Goal: Task Accomplishment & Management: Manage account settings

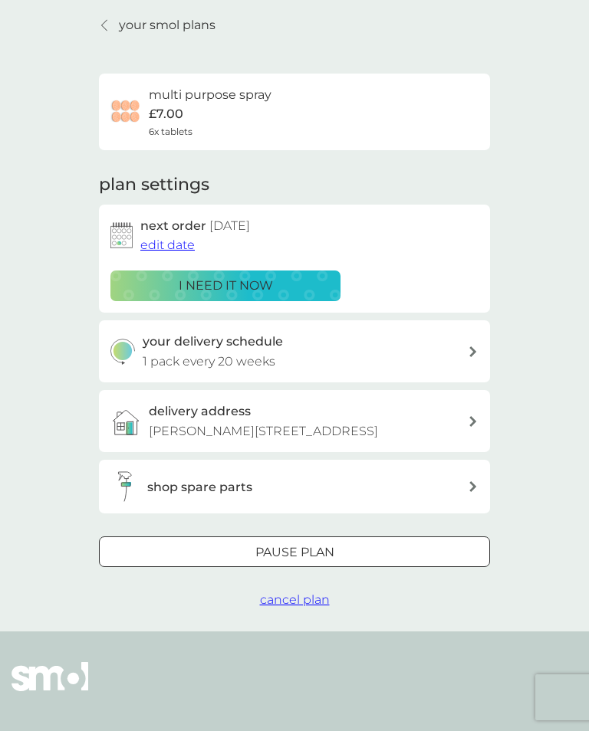
scroll to position [69, 0]
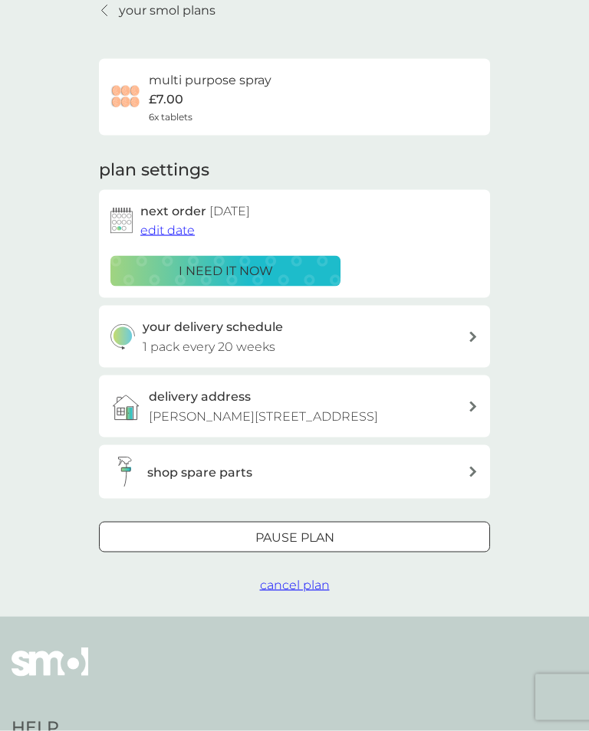
click at [477, 334] on div at bounding box center [473, 337] width 12 height 11
select select "140"
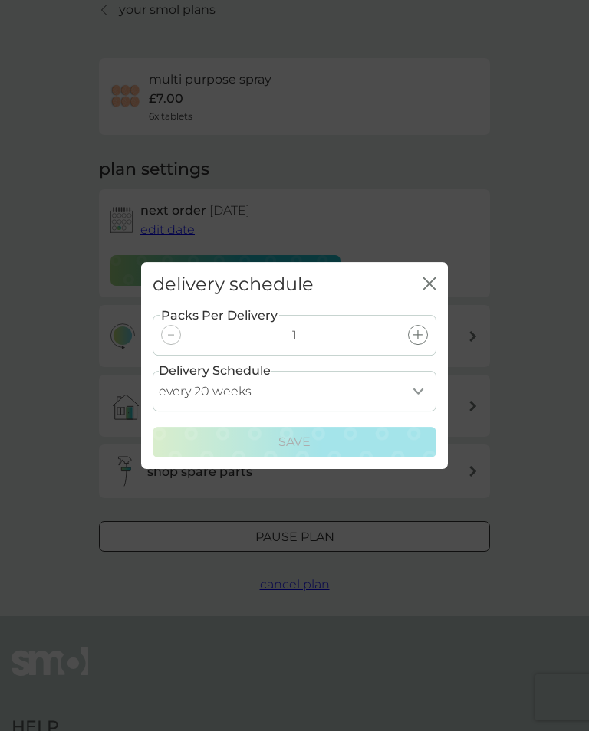
click at [433, 291] on icon "close" at bounding box center [429, 284] width 14 height 14
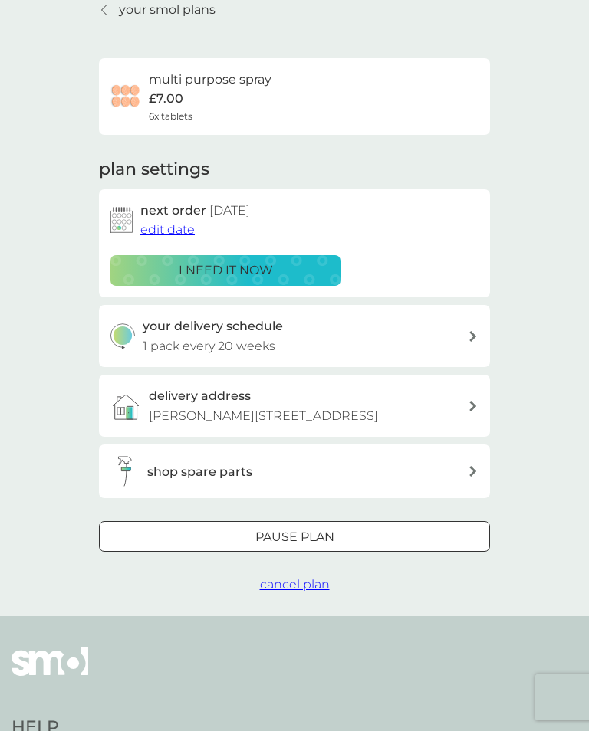
click at [337, 547] on div "Pause plan" at bounding box center [294, 537] width 389 height 20
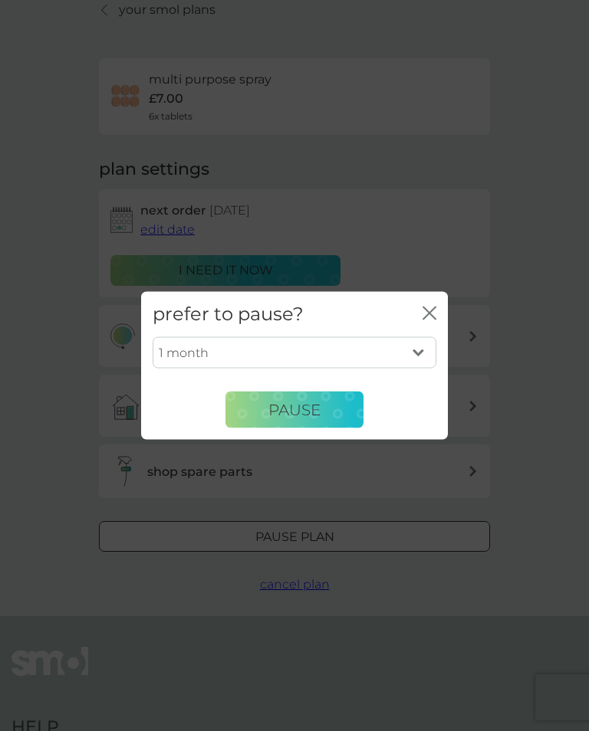
click at [424, 363] on select "1 month 2 months 3 months 4 months 5 months 6 months" at bounding box center [295, 353] width 284 height 32
select select "2"
click at [327, 424] on button "Pause" at bounding box center [294, 410] width 138 height 37
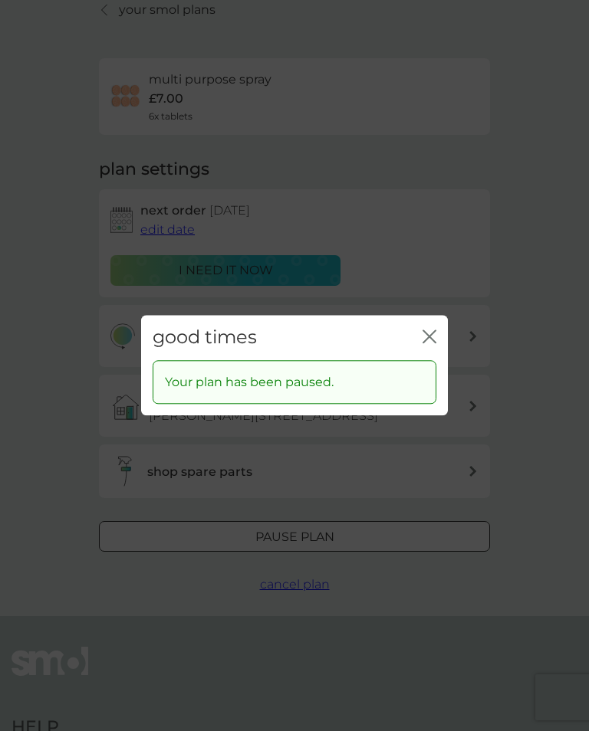
click at [435, 343] on icon "close" at bounding box center [429, 337] width 14 height 14
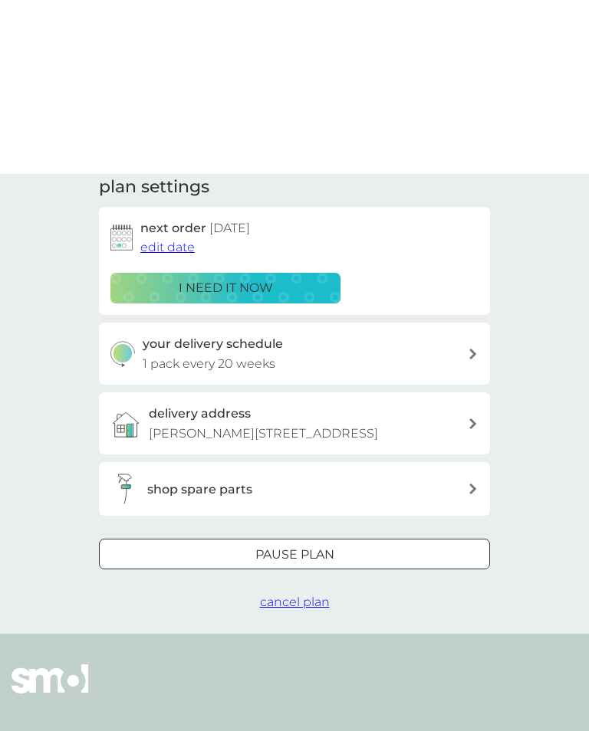
scroll to position [0, 0]
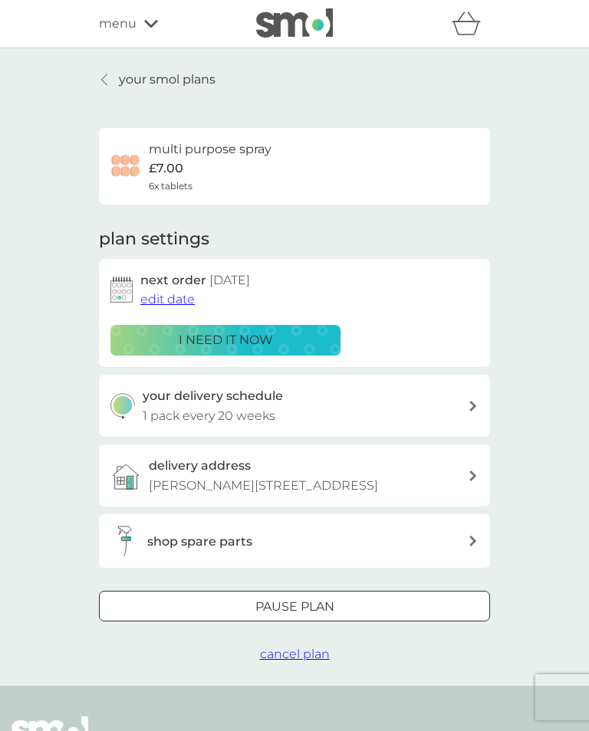
click at [110, 77] on div at bounding box center [105, 80] width 11 height 12
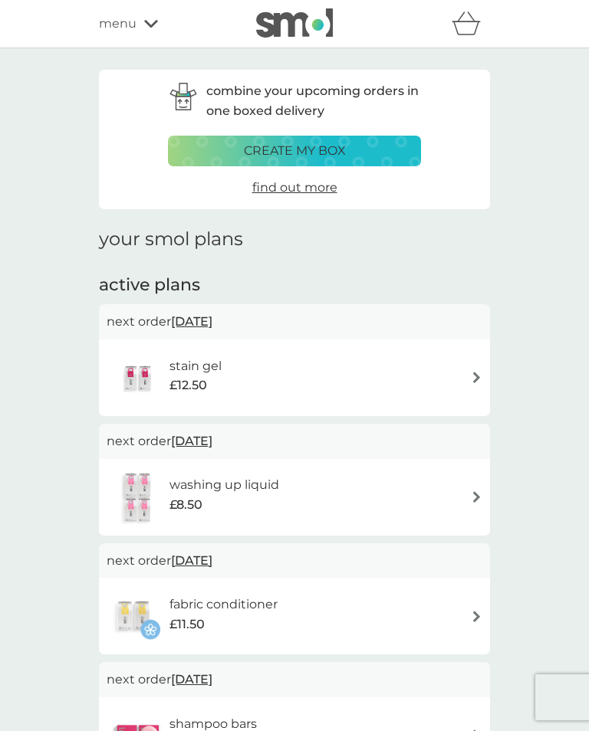
click at [478, 376] on img at bounding box center [477, 378] width 12 height 12
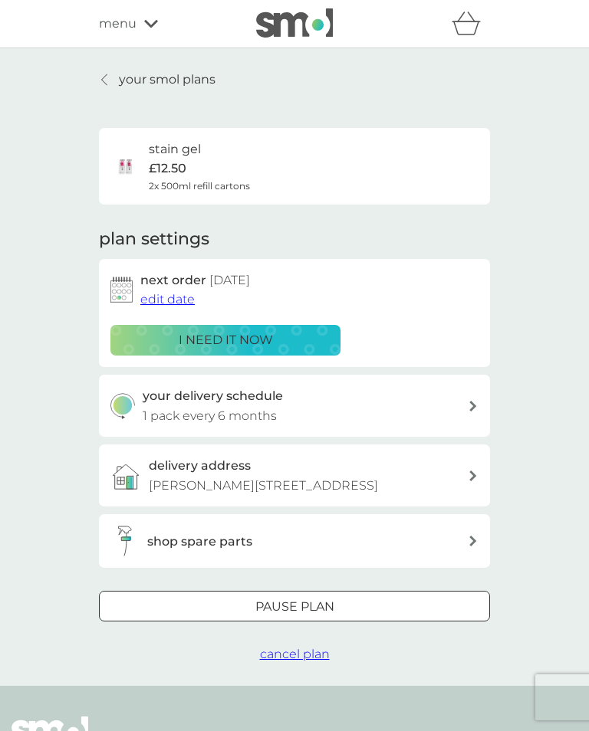
click at [307, 665] on button "cancel plan" at bounding box center [295, 655] width 70 height 20
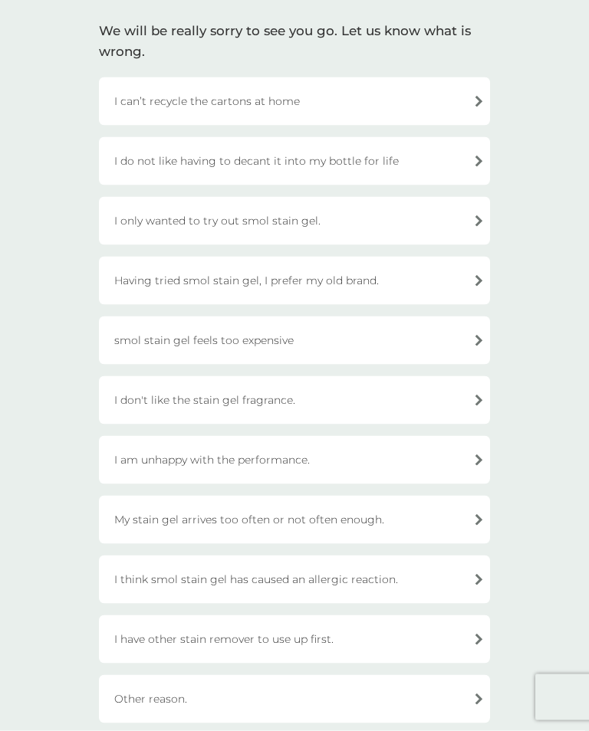
scroll to position [93, 0]
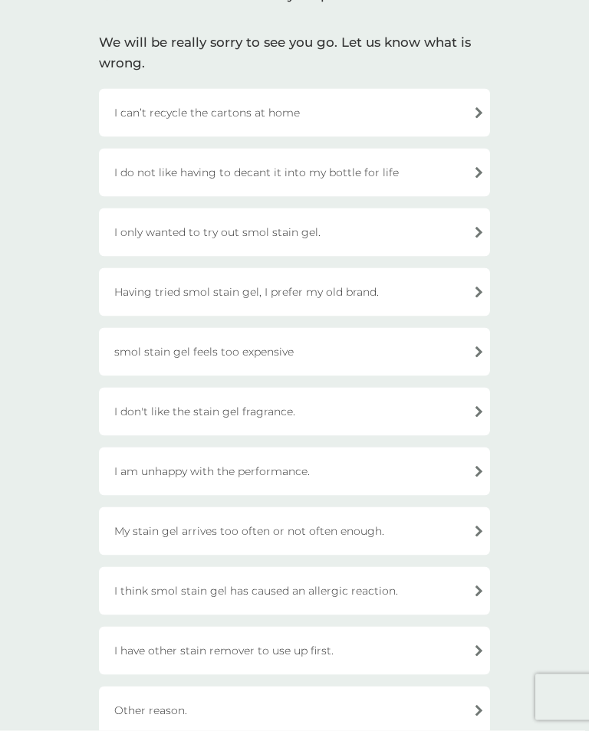
click at [481, 534] on div "My stain gel arrives too often or not often enough." at bounding box center [294, 532] width 391 height 48
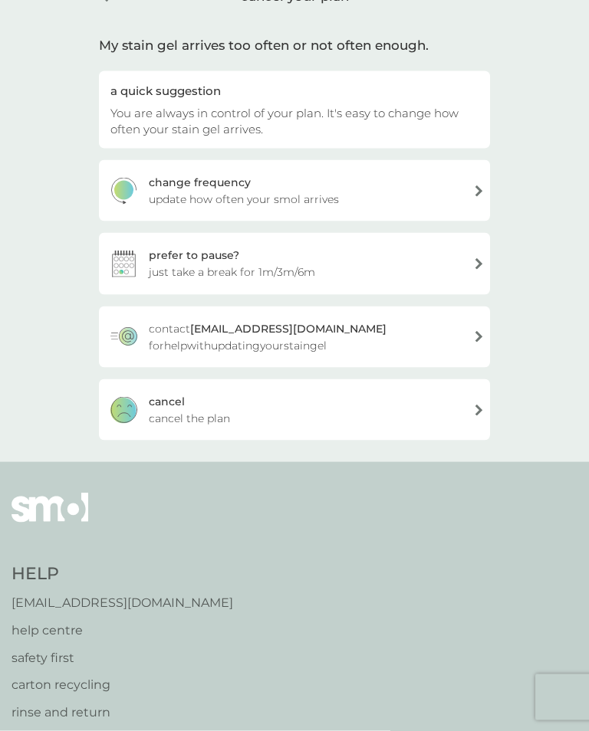
scroll to position [94, 0]
click at [477, 262] on div "prefer to pause? just take a break for 1m/3m/6m" at bounding box center [294, 262] width 391 height 61
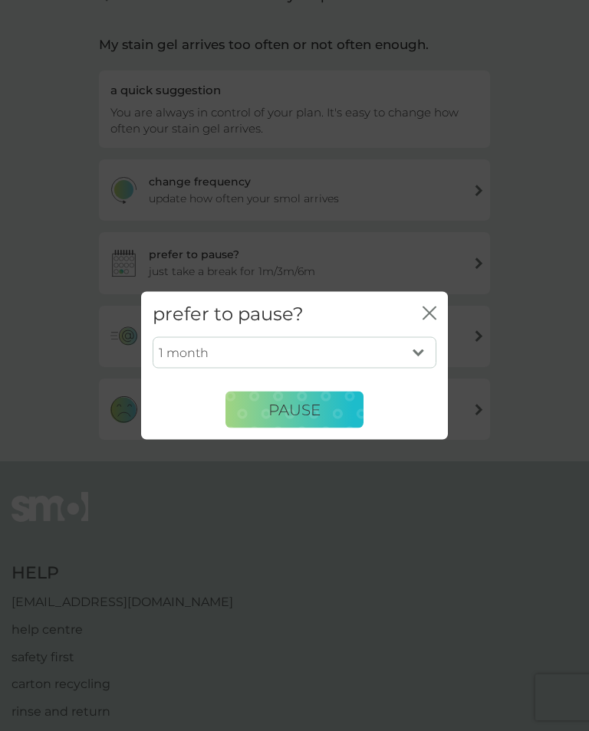
click at [426, 364] on select "1 month 3 months 6 months" at bounding box center [295, 353] width 284 height 32
select select "3"
click at [333, 422] on button "PAUSE" at bounding box center [294, 410] width 138 height 37
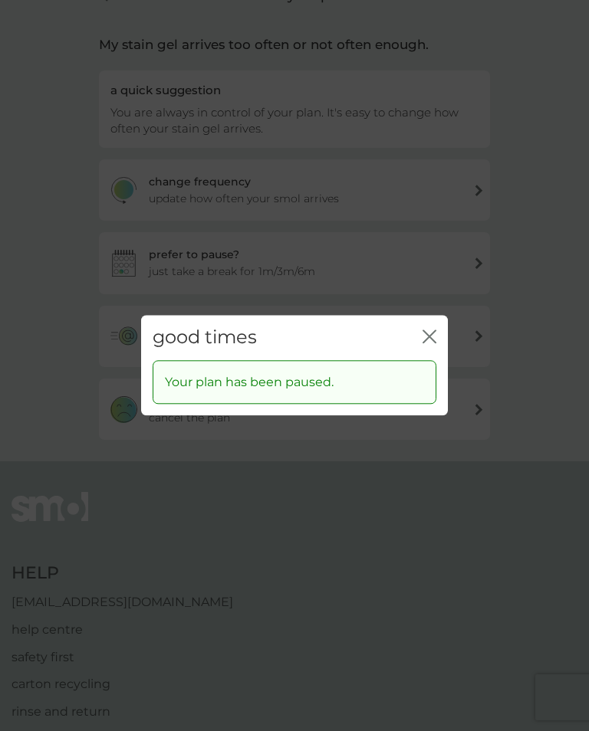
click at [434, 343] on icon "close" at bounding box center [429, 337] width 14 height 14
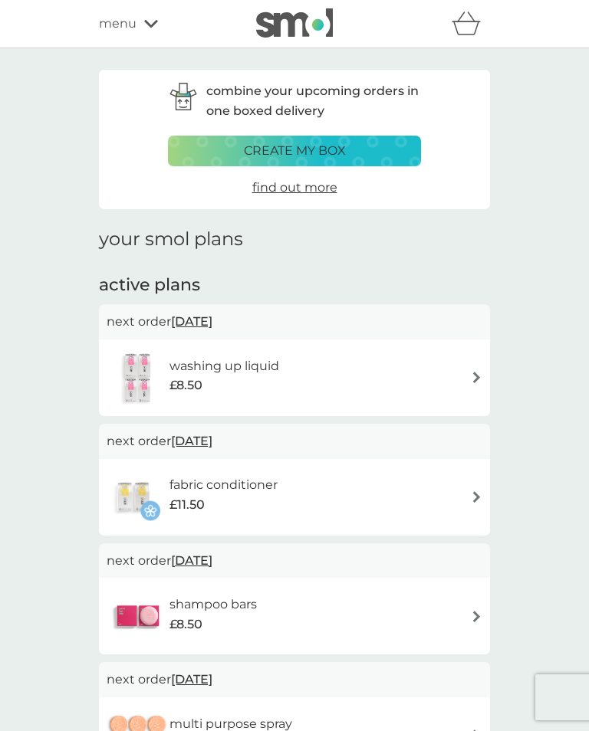
click at [151, 21] on icon at bounding box center [151, 23] width 14 height 9
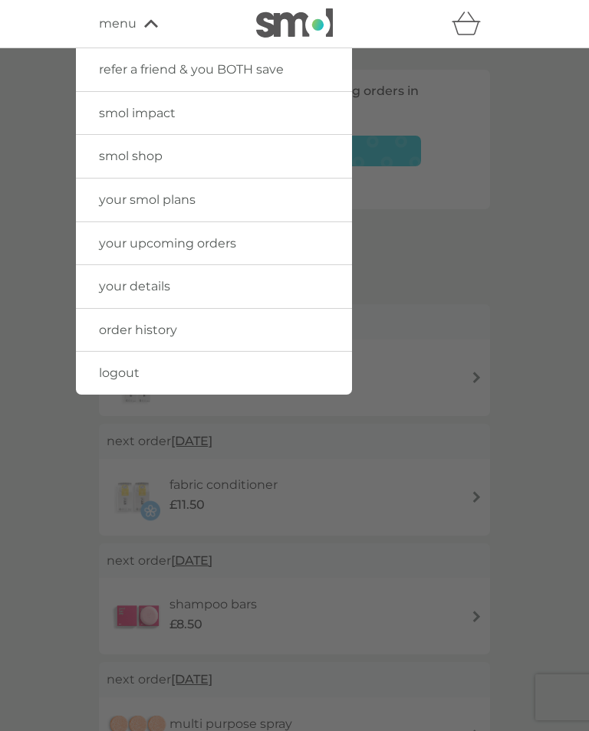
click at [217, 372] on link "logout" at bounding box center [214, 373] width 276 height 43
